Goal: Information Seeking & Learning: Learn about a topic

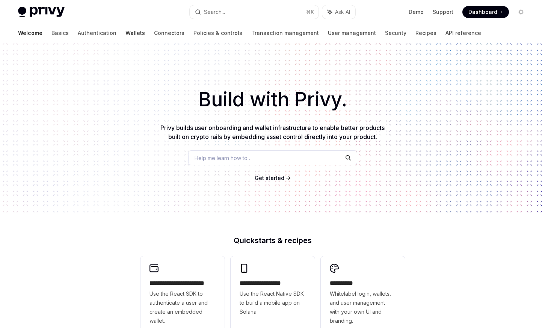
click at [125, 34] on link "Wallets" at bounding box center [135, 33] width 20 height 18
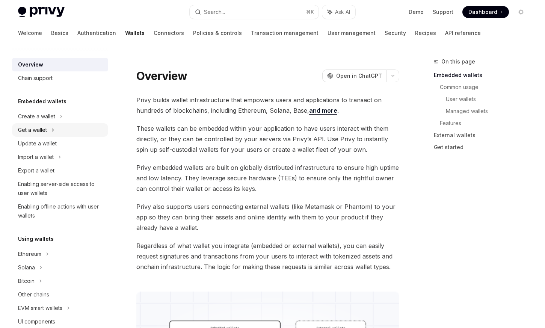
click at [71, 125] on div "Get a wallet" at bounding box center [60, 130] width 96 height 14
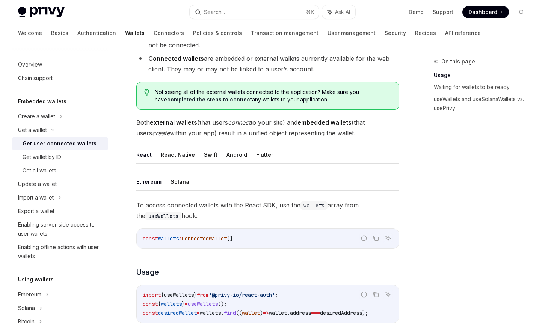
scroll to position [157, 0]
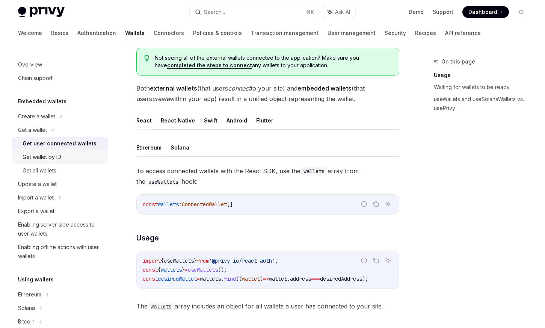
click at [84, 161] on div "Get wallet by ID" at bounding box center [63, 156] width 81 height 9
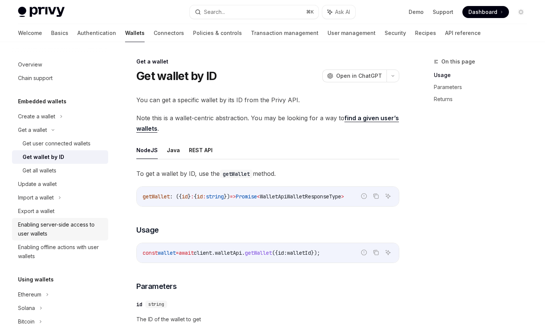
click at [90, 229] on div "Enabling server-side access to user wallets" at bounding box center [61, 229] width 86 height 18
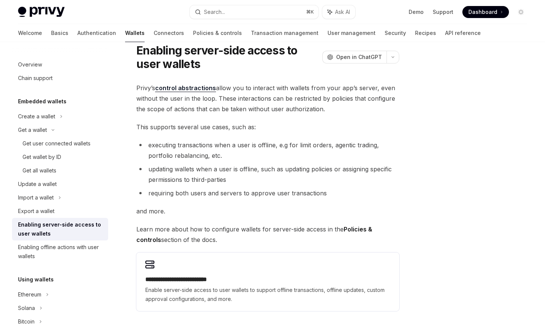
scroll to position [114, 0]
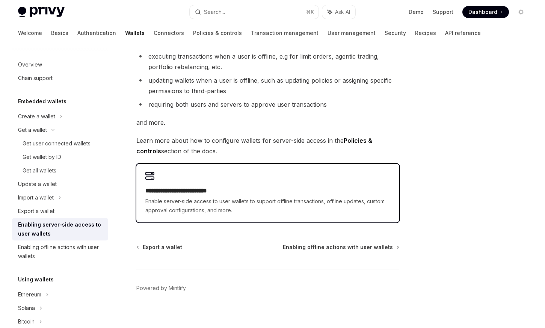
click at [165, 203] on span "Enable server-side access to user wallets to support offline transactions, offl…" at bounding box center [267, 206] width 245 height 18
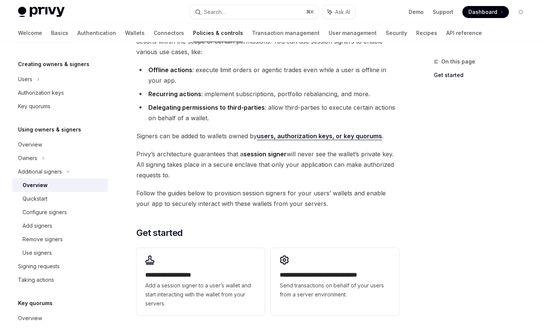
scroll to position [83, 0]
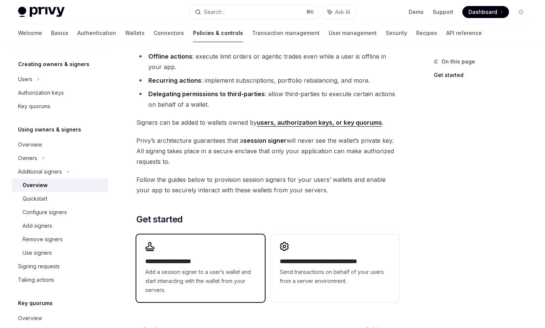
click at [177, 260] on h2 "**********" at bounding box center [200, 261] width 110 height 9
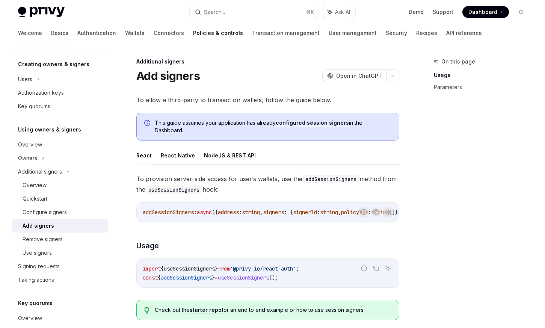
drag, startPoint x: 205, startPoint y: 220, endPoint x: 240, endPoint y: 220, distance: 35.3
click at [220, 220] on div "addSessionSigners : async ({ address : string , signers : { signerId : string ,…" at bounding box center [268, 212] width 262 height 20
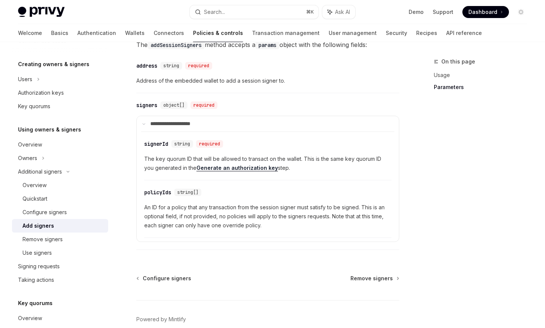
scroll to position [315, 0]
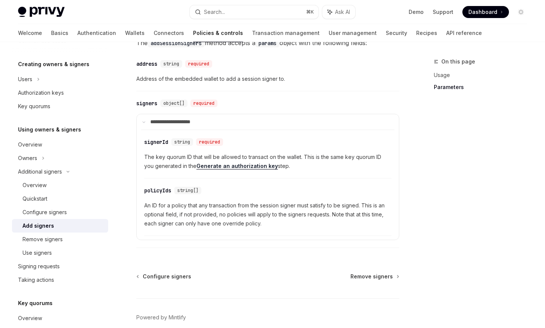
click at [207, 169] on link "Generate an authorization key" at bounding box center [236, 166] width 81 height 7
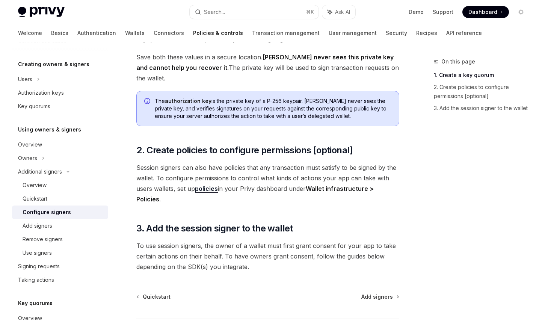
scroll to position [163, 0]
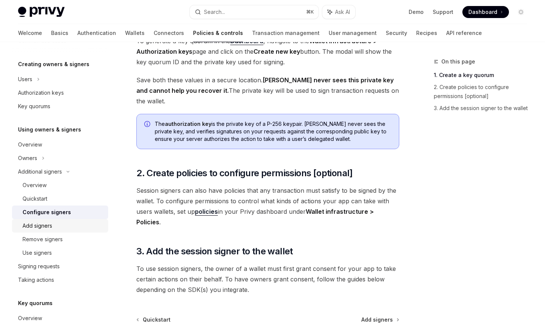
click at [70, 230] on div "Add signers" at bounding box center [63, 225] width 81 height 9
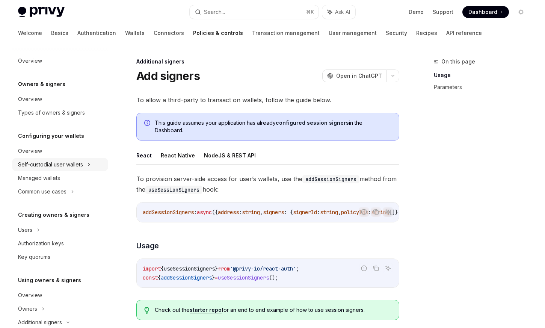
click at [75, 161] on div "Self-custodial user wallets" at bounding box center [50, 164] width 65 height 9
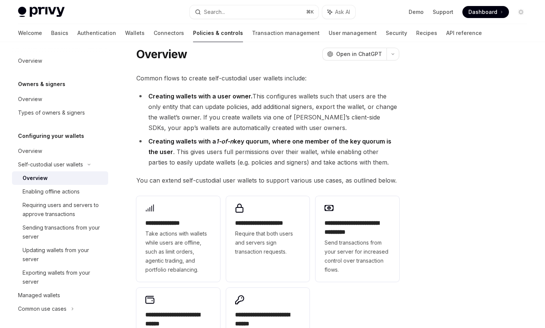
scroll to position [51, 0]
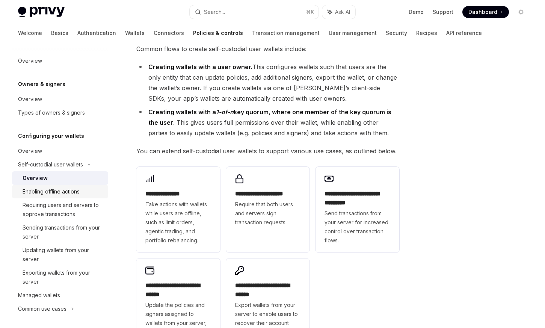
click at [85, 194] on div "Enabling offline actions" at bounding box center [63, 191] width 81 height 9
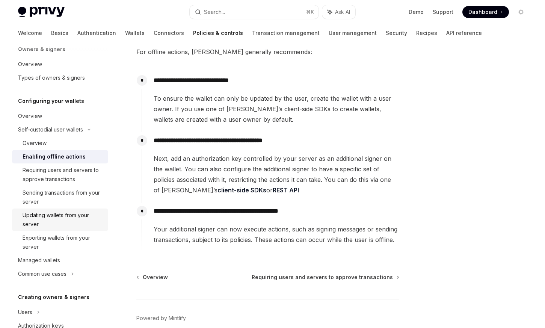
scroll to position [36, 0]
click at [63, 257] on div "Managed wallets" at bounding box center [61, 259] width 86 height 9
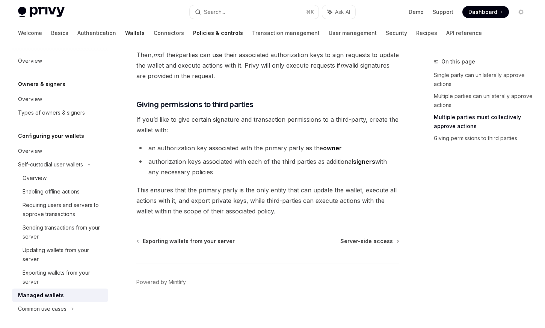
click at [125, 34] on link "Wallets" at bounding box center [135, 33] width 20 height 18
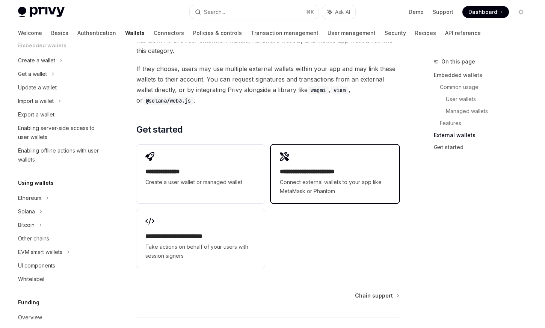
scroll to position [1202, 0]
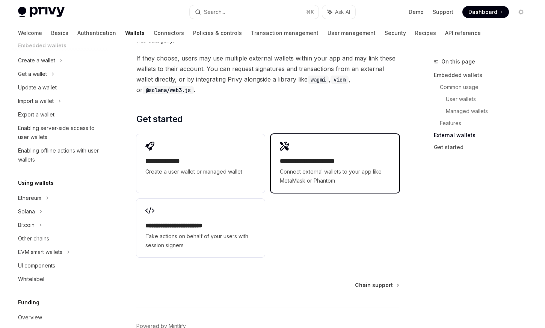
click at [287, 189] on div "**********" at bounding box center [335, 163] width 128 height 59
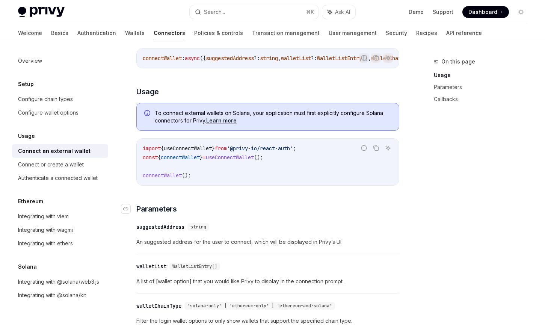
scroll to position [238, 0]
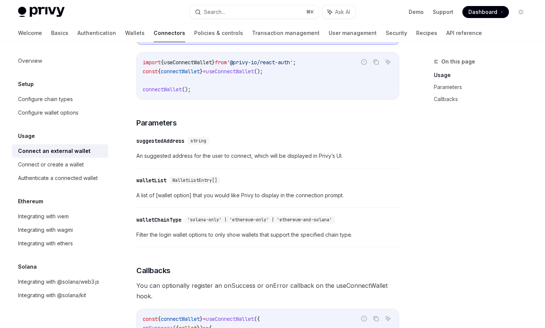
type textarea "*"
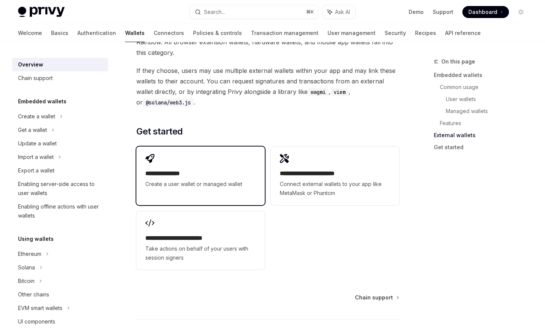
scroll to position [1185, 0]
